Goal: Task Accomplishment & Management: Use online tool/utility

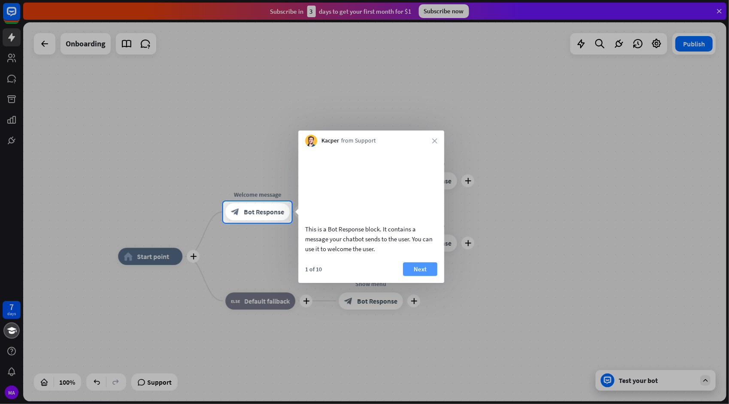
click at [419, 276] on button "Next" at bounding box center [420, 269] width 34 height 14
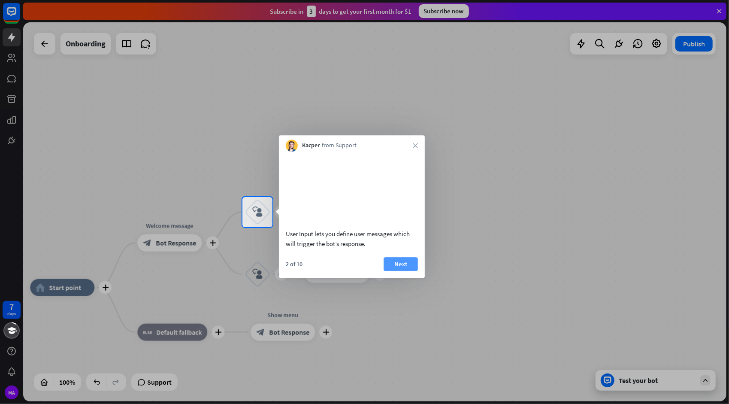
click at [397, 271] on button "Next" at bounding box center [401, 264] width 34 height 14
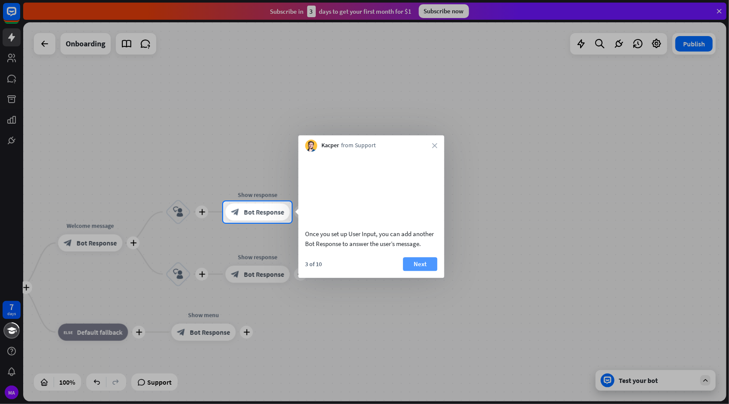
click at [414, 271] on button "Next" at bounding box center [420, 264] width 34 height 14
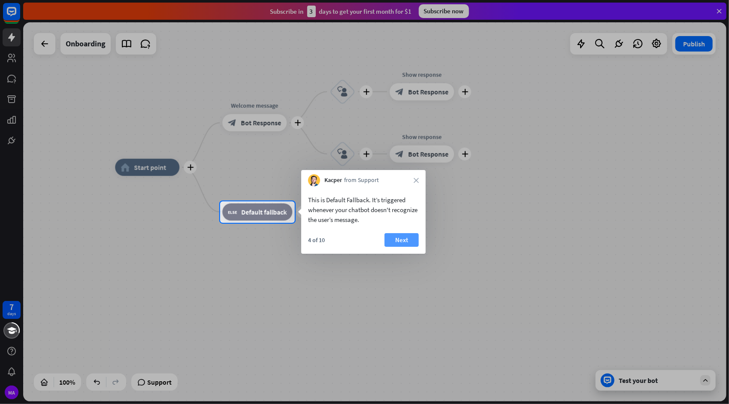
click at [391, 239] on button "Next" at bounding box center [402, 240] width 34 height 14
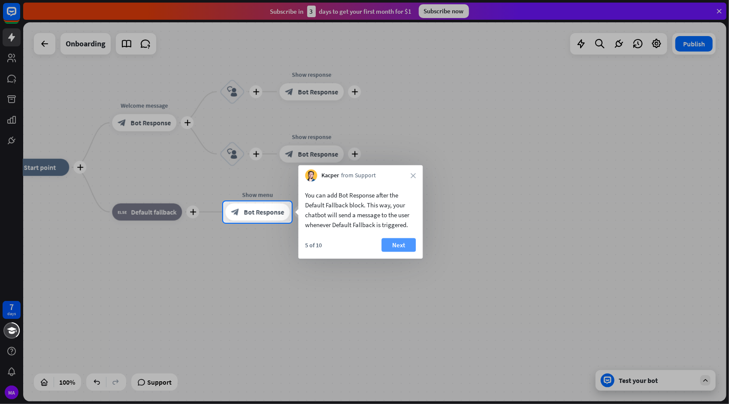
click at [389, 245] on button "Next" at bounding box center [399, 245] width 34 height 14
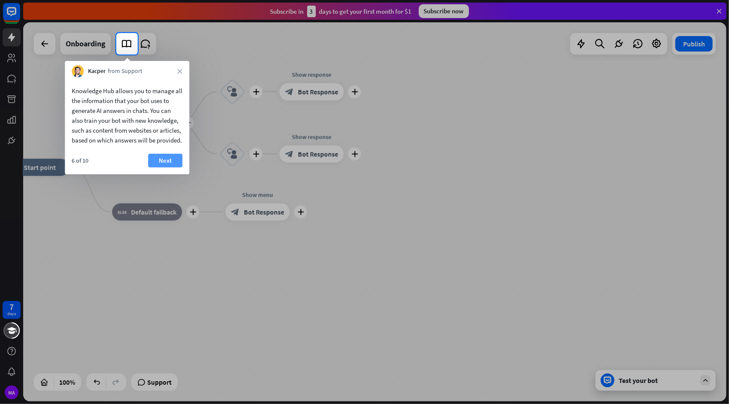
click at [175, 167] on button "Next" at bounding box center [165, 161] width 34 height 14
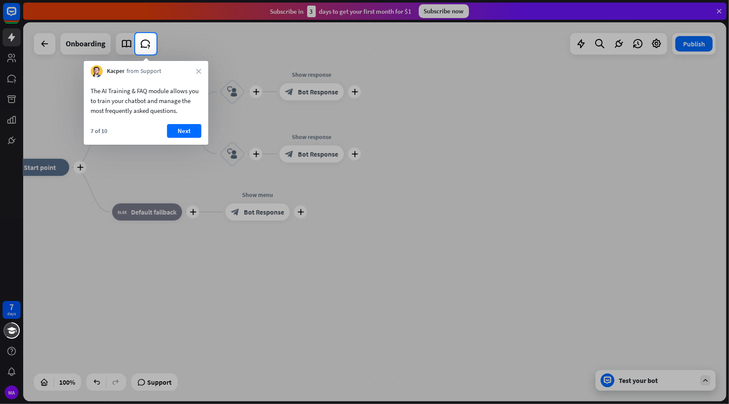
click at [181, 123] on div "The AI Training & FAQ module allows you to train your chatbot and manage the mo…" at bounding box center [146, 110] width 124 height 67
click at [188, 136] on button "Next" at bounding box center [184, 131] width 34 height 14
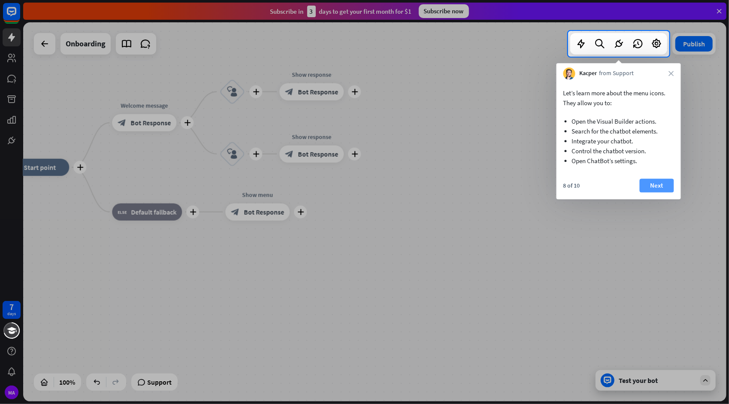
click at [646, 189] on button "Next" at bounding box center [657, 186] width 34 height 14
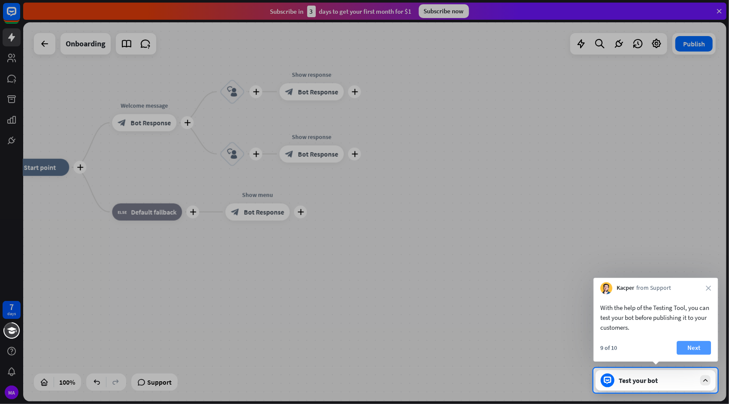
click at [685, 345] on button "Next" at bounding box center [694, 348] width 34 height 14
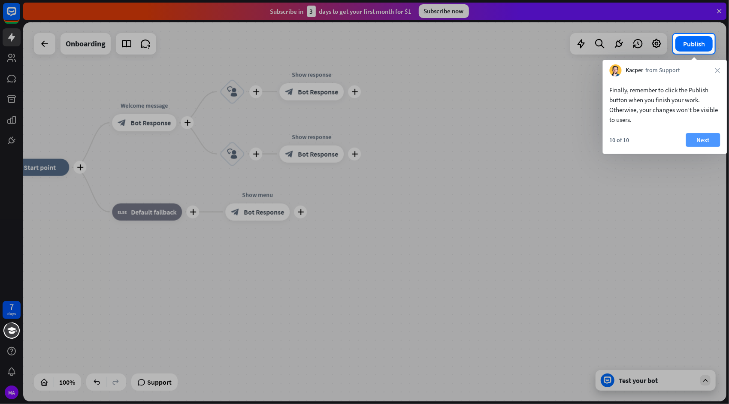
click at [698, 142] on button "Next" at bounding box center [703, 140] width 34 height 14
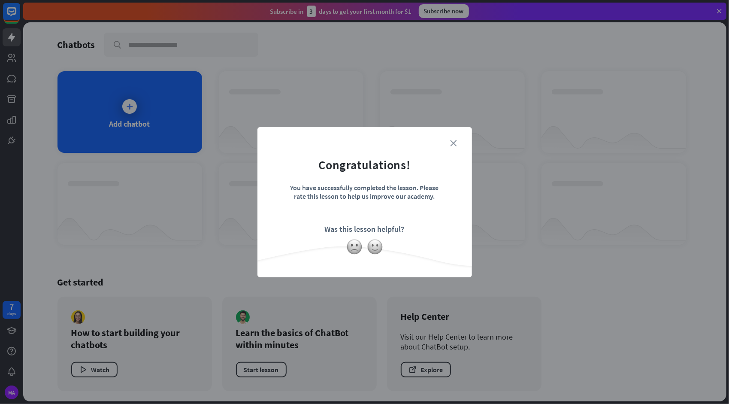
click at [455, 143] on icon "close" at bounding box center [454, 143] width 6 height 6
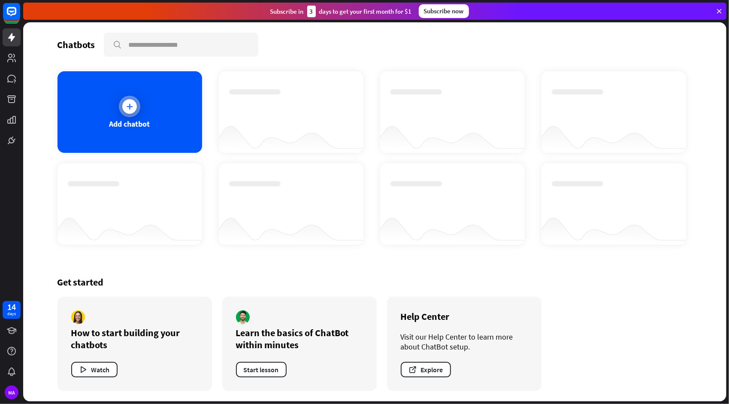
click at [127, 119] on div "Add chatbot" at bounding box center [129, 124] width 41 height 10
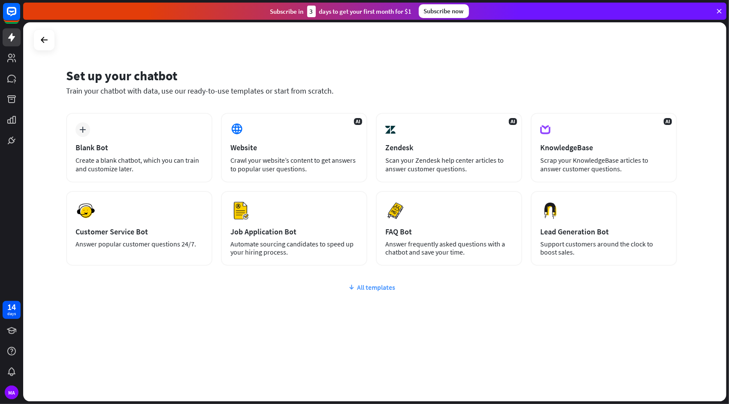
click at [374, 290] on div "All templates" at bounding box center [371, 287] width 611 height 9
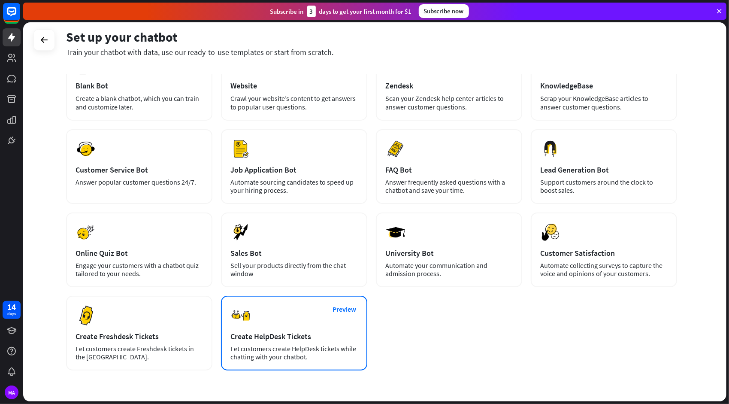
scroll to position [59, 0]
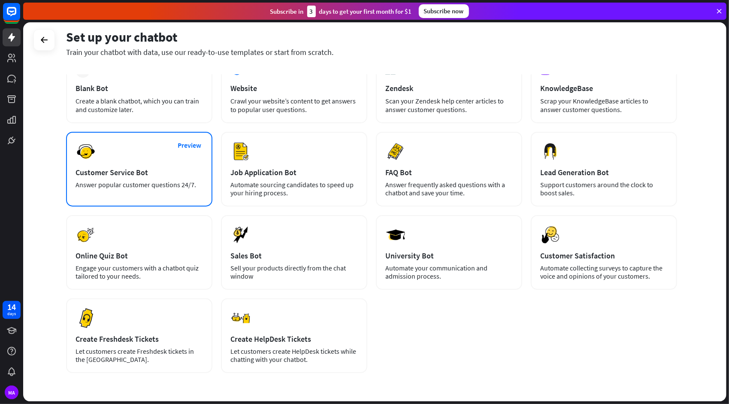
click at [159, 178] on div "Preview Customer Service Bot Answer popular customer questions 24/7." at bounding box center [139, 169] width 146 height 75
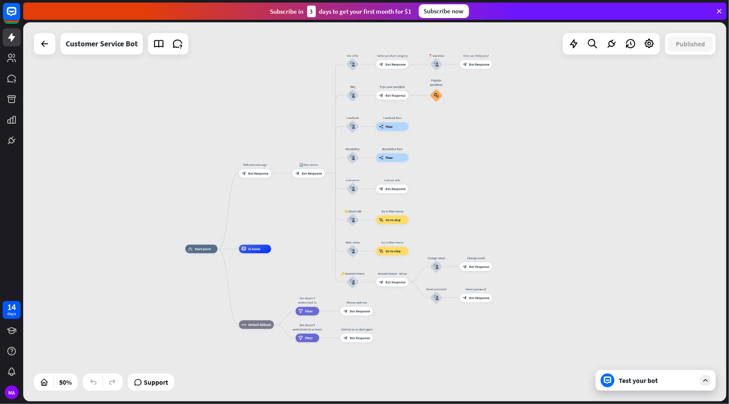
drag, startPoint x: 423, startPoint y: 191, endPoint x: 315, endPoint y: 238, distance: 118.2
click at [315, 238] on div "home_2 Start point Welcome message block_bot_response Bot Response 🔙 Main menu …" at bounding box center [375, 211] width 704 height 379
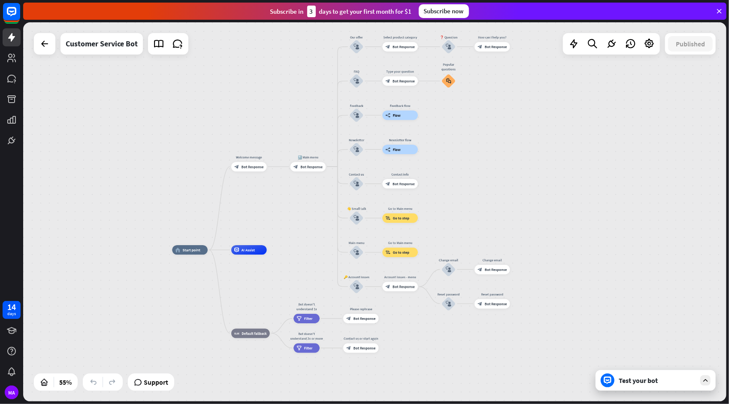
click at [45, 53] on div at bounding box center [44, 43] width 21 height 21
click at [40, 41] on icon at bounding box center [44, 44] width 10 height 10
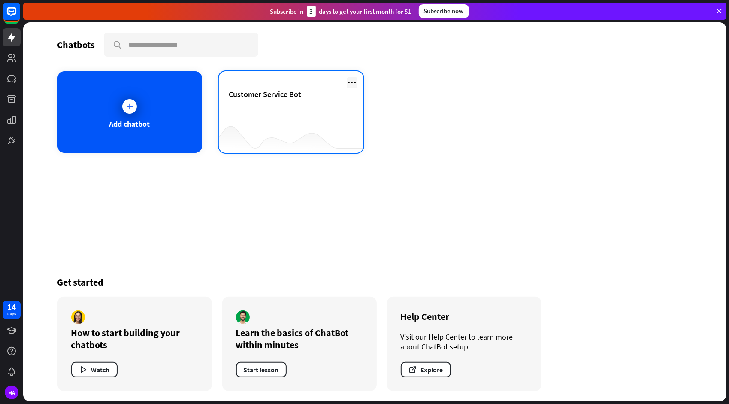
click at [350, 79] on icon at bounding box center [352, 82] width 10 height 10
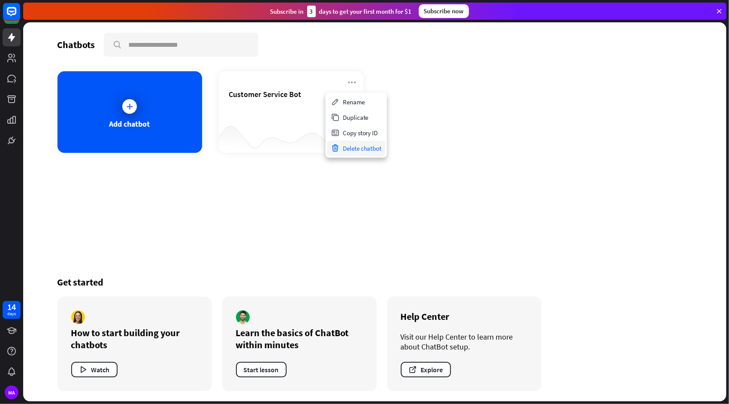
click at [352, 151] on div "Delete chatbot" at bounding box center [357, 147] width 58 height 15
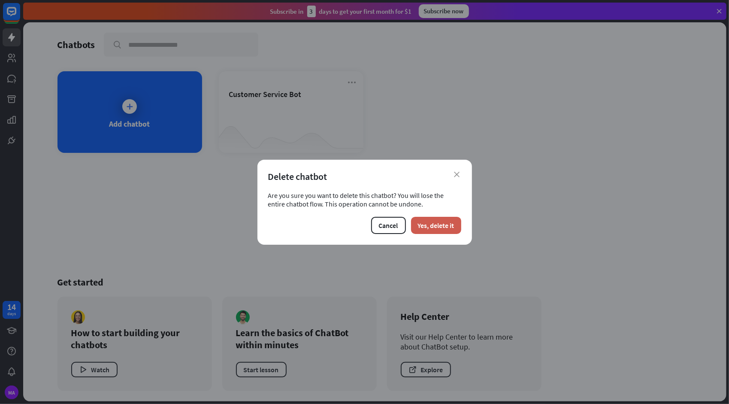
click at [436, 222] on button "Yes, delete it" at bounding box center [436, 225] width 50 height 17
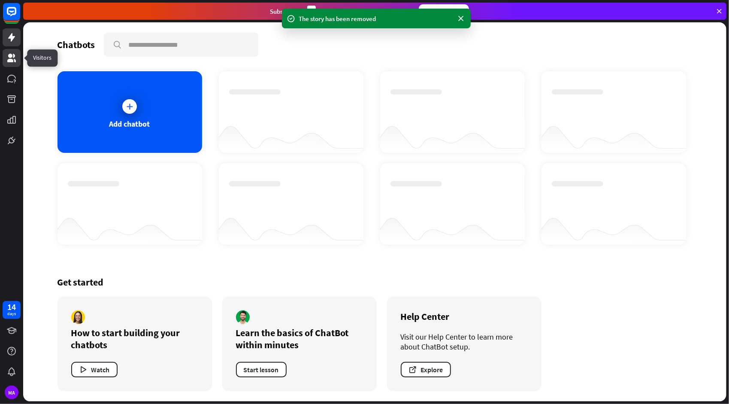
click at [15, 58] on icon at bounding box center [11, 58] width 10 height 10
